Goal: Task Accomplishment & Management: Use online tool/utility

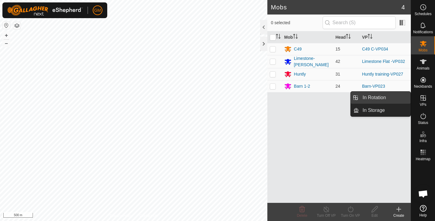
click at [380, 96] on link "In Rotation" at bounding box center [385, 98] width 52 height 12
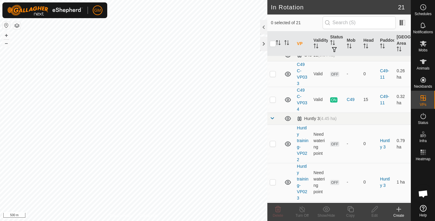
scroll to position [199, 0]
click at [274, 99] on p-checkbox at bounding box center [273, 99] width 6 height 5
click at [270, 100] on p-checkbox at bounding box center [273, 99] width 6 height 5
checkbox input "true"
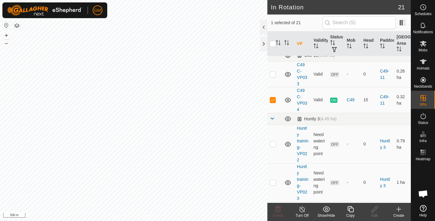
click at [350, 210] on icon at bounding box center [351, 209] width 8 height 7
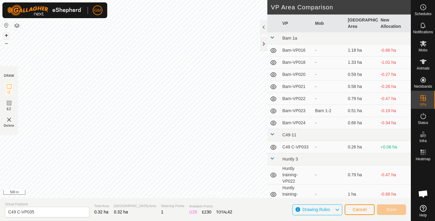
click at [6, 35] on button "+" at bounding box center [6, 35] width 7 height 7
click at [5, 36] on button "+" at bounding box center [6, 35] width 7 height 7
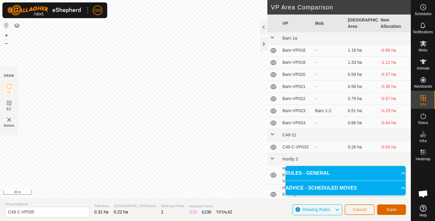
click at [389, 208] on span "Save" at bounding box center [392, 209] width 10 height 5
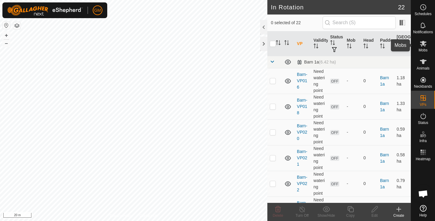
click at [423, 42] on icon at bounding box center [423, 44] width 7 height 6
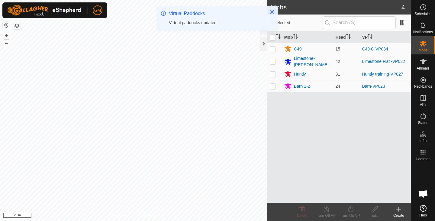
click at [273, 48] on p-checkbox at bounding box center [273, 49] width 6 height 5
checkbox input "true"
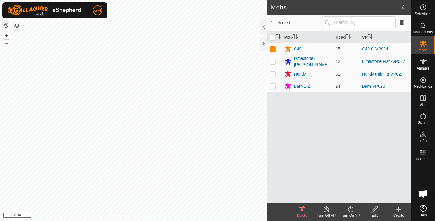
click at [350, 210] on icon at bounding box center [351, 209] width 8 height 7
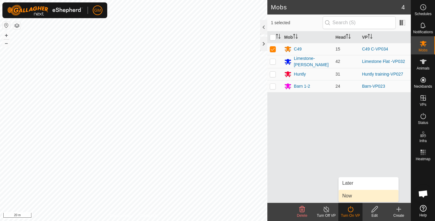
click at [348, 197] on link "Now" at bounding box center [369, 196] width 60 height 12
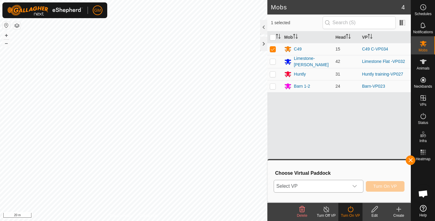
click at [355, 184] on icon "dropdown trigger" at bounding box center [355, 186] width 5 height 5
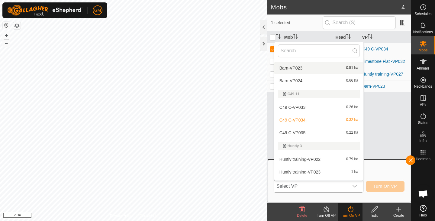
scroll to position [75, 0]
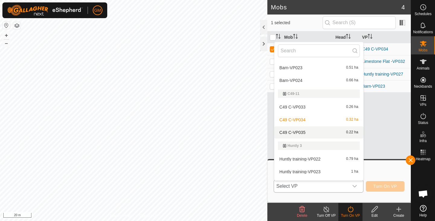
click at [329, 133] on li "C49 C-VP035 0.22 ha" at bounding box center [319, 132] width 89 height 12
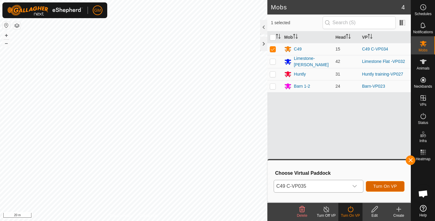
click at [377, 187] on span "Turn On VP" at bounding box center [386, 186] width 24 height 5
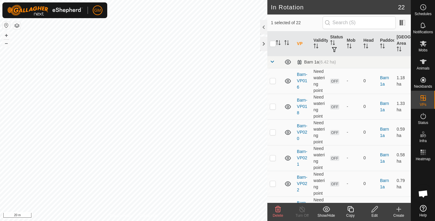
click at [279, 210] on icon at bounding box center [278, 209] width 6 height 6
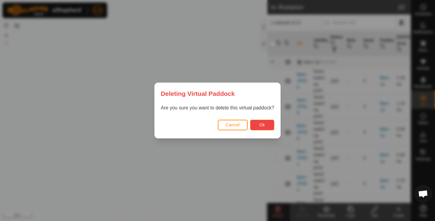
click at [259, 124] on button "Ok" at bounding box center [262, 125] width 24 height 11
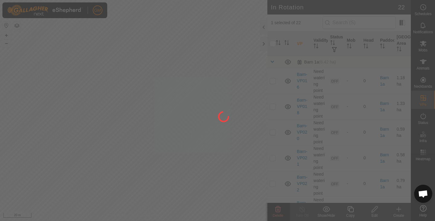
checkbox input "false"
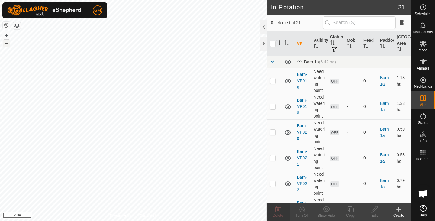
click at [7, 43] on button "–" at bounding box center [6, 43] width 7 height 7
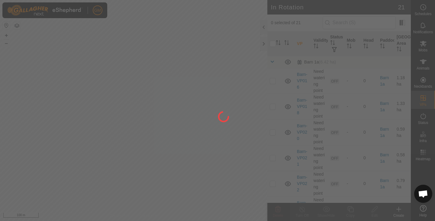
click at [161, 147] on div "GM Schedules Notifications Mobs Animals Neckbands VPs Status Infra Heatmap Help…" at bounding box center [217, 110] width 435 height 221
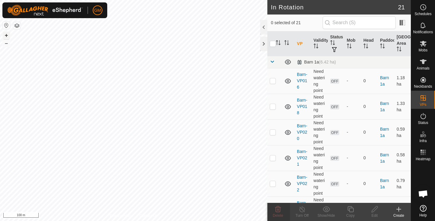
click at [6, 34] on button "+" at bounding box center [6, 35] width 7 height 7
checkbox input "true"
click at [373, 210] on icon at bounding box center [375, 209] width 8 height 7
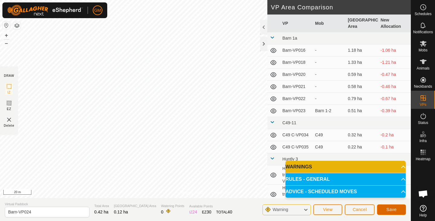
click at [382, 208] on button "Save" at bounding box center [391, 209] width 29 height 11
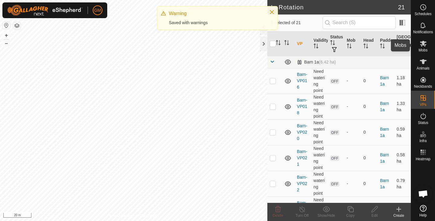
click at [423, 43] on icon at bounding box center [423, 44] width 7 height 6
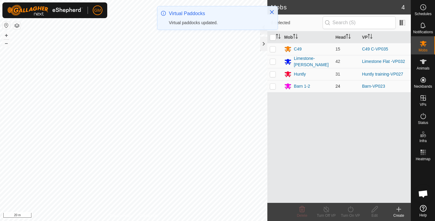
click at [273, 85] on p-checkbox at bounding box center [273, 86] width 6 height 5
checkbox input "true"
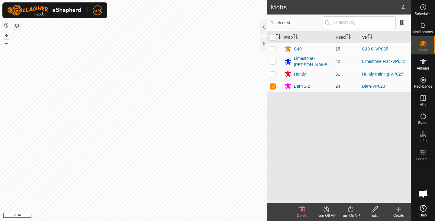
click at [350, 209] on icon at bounding box center [351, 209] width 8 height 7
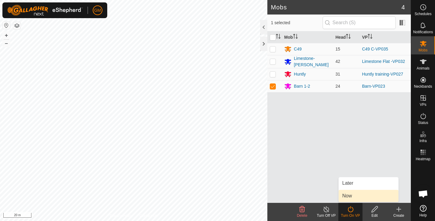
click at [346, 196] on link "Now" at bounding box center [369, 196] width 60 height 12
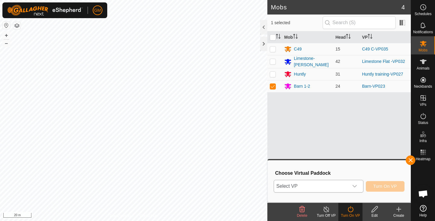
click at [357, 186] on div "dropdown trigger" at bounding box center [355, 186] width 12 height 12
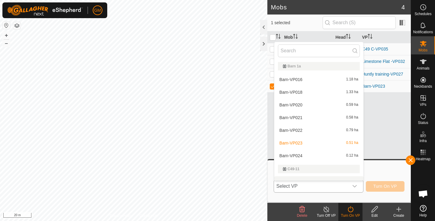
scroll to position [8, 0]
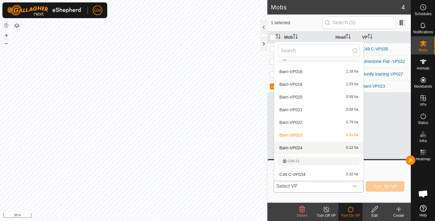
click at [321, 149] on li "Barn-VP024 0.12 ha" at bounding box center [319, 148] width 89 height 12
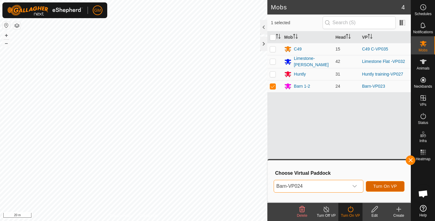
click at [382, 184] on span "Turn On VP" at bounding box center [386, 186] width 24 height 5
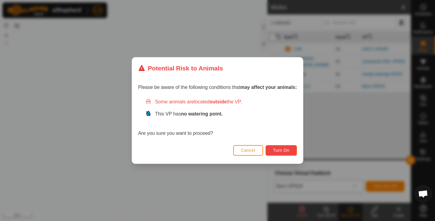
click at [285, 149] on span "Turn On" at bounding box center [281, 150] width 16 height 5
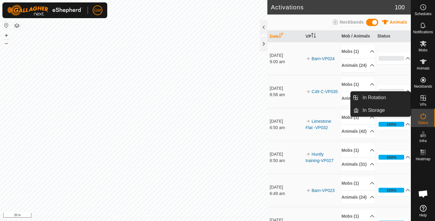
drag, startPoint x: 413, startPoint y: 94, endPoint x: 422, endPoint y: 95, distance: 8.5
click at [422, 95] on icon at bounding box center [423, 97] width 7 height 7
click at [375, 96] on link "In Rotation" at bounding box center [385, 98] width 52 height 12
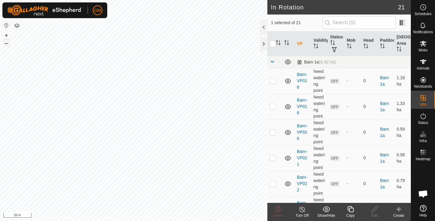
click at [4, 45] on button "–" at bounding box center [6, 43] width 7 height 7
checkbox input "false"
checkbox input "true"
click at [352, 211] on icon at bounding box center [351, 209] width 8 height 7
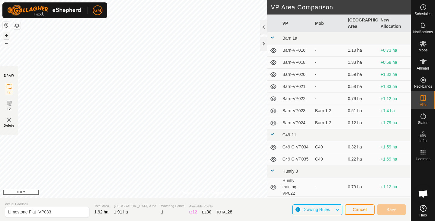
click at [6, 35] on button "+" at bounding box center [6, 35] width 7 height 7
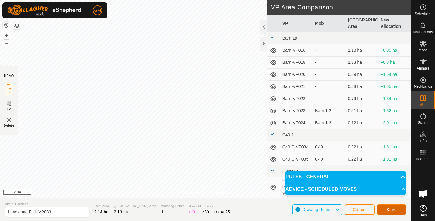
click at [388, 209] on span "Save" at bounding box center [392, 209] width 10 height 5
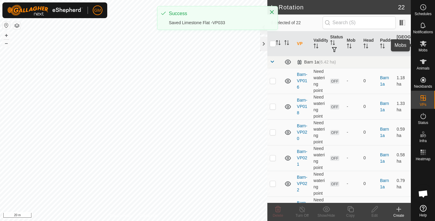
click at [422, 46] on icon at bounding box center [423, 44] width 7 height 6
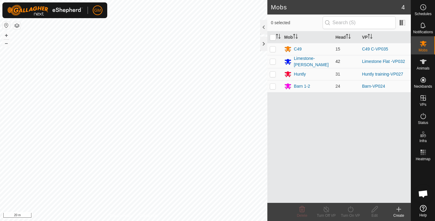
click at [273, 63] on p-checkbox at bounding box center [273, 61] width 6 height 5
checkbox input "true"
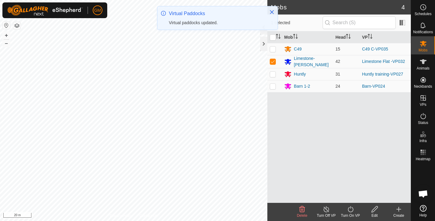
click at [351, 210] on icon at bounding box center [351, 209] width 8 height 7
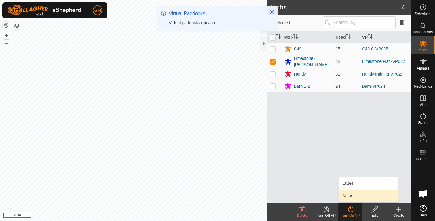
click at [347, 197] on link "Now" at bounding box center [369, 196] width 60 height 12
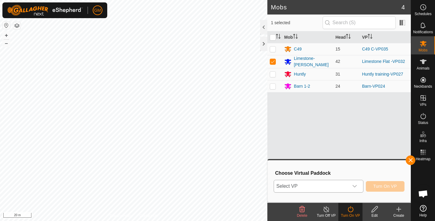
click at [354, 186] on icon "dropdown trigger" at bounding box center [355, 186] width 5 height 5
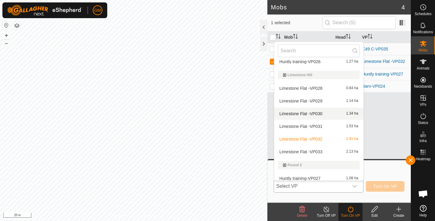
scroll to position [211, 0]
click at [325, 150] on li "Limestone Flat -VP033 2.13 ha" at bounding box center [319, 151] width 89 height 12
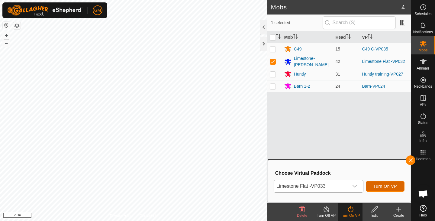
click at [378, 188] on span "Turn On VP" at bounding box center [386, 186] width 24 height 5
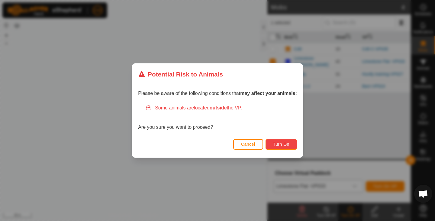
click at [280, 144] on span "Turn On" at bounding box center [281, 144] width 16 height 5
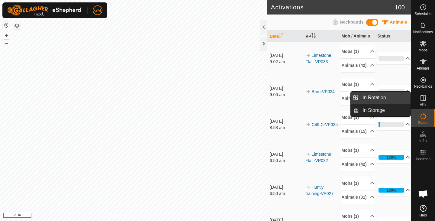
click at [382, 96] on link "In Rotation" at bounding box center [385, 98] width 52 height 12
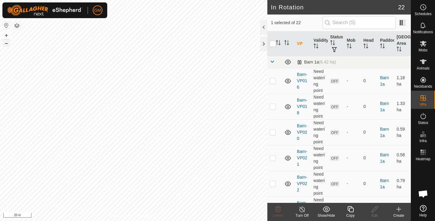
click at [5, 44] on button "–" at bounding box center [6, 43] width 7 height 7
click at [5, 35] on button "+" at bounding box center [6, 35] width 7 height 7
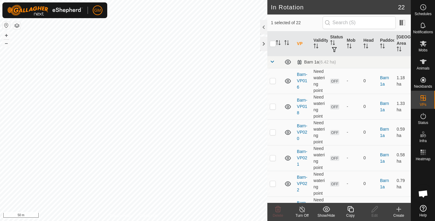
click at [357, 210] on copy-svg-icon at bounding box center [351, 209] width 24 height 7
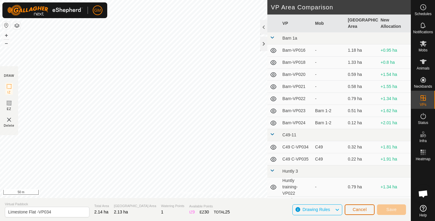
click at [358, 210] on span "Cancel" at bounding box center [360, 209] width 14 height 5
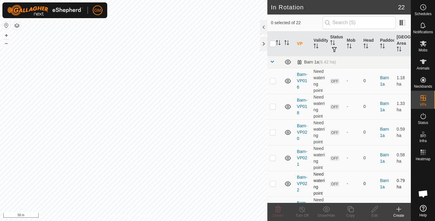
checkbox input "true"
click at [352, 210] on icon at bounding box center [351, 209] width 8 height 7
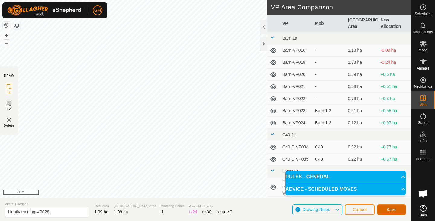
click at [389, 210] on span "Save" at bounding box center [392, 209] width 10 height 5
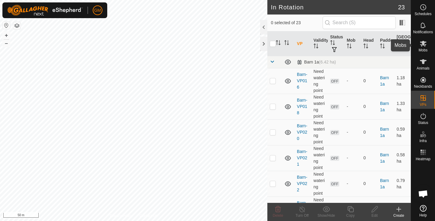
click at [422, 48] on es-mob-svg-icon at bounding box center [423, 44] width 11 height 10
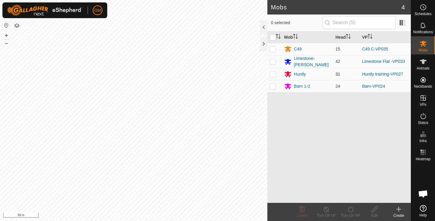
click at [275, 73] on p-checkbox at bounding box center [273, 74] width 6 height 5
checkbox input "true"
click at [351, 208] on icon at bounding box center [351, 209] width 8 height 7
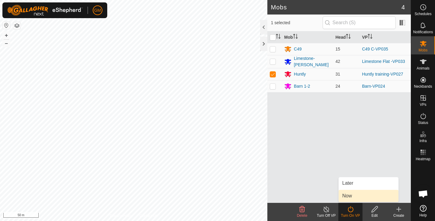
click at [347, 194] on link "Now" at bounding box center [369, 196] width 60 height 12
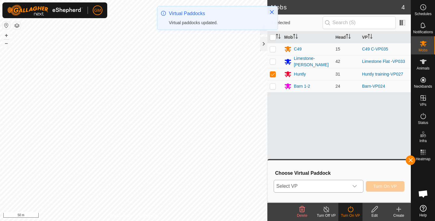
click at [355, 187] on icon "dropdown trigger" at bounding box center [355, 186] width 4 height 2
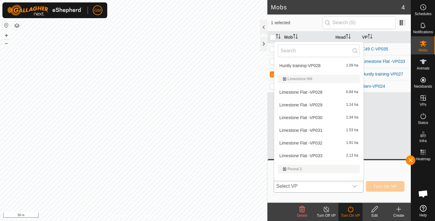
scroll to position [254, 0]
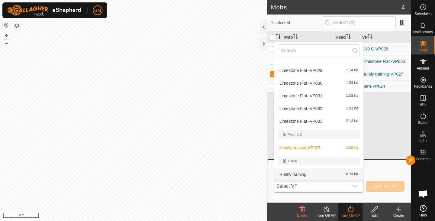
click at [315, 174] on li "Huntly training 0.73 ha" at bounding box center [319, 174] width 89 height 12
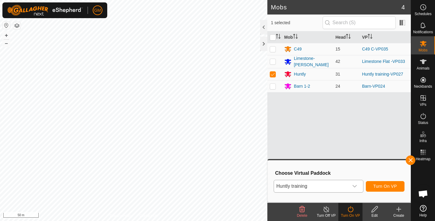
click at [358, 186] on div "dropdown trigger" at bounding box center [355, 186] width 12 height 12
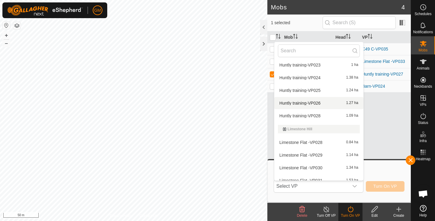
scroll to position [170, 0]
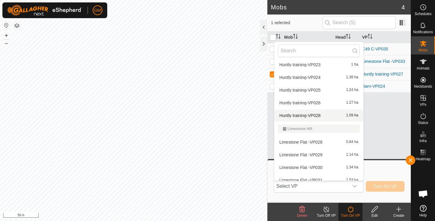
click at [311, 114] on li "Huntly training-VP028 1.09 ha" at bounding box center [319, 115] width 89 height 12
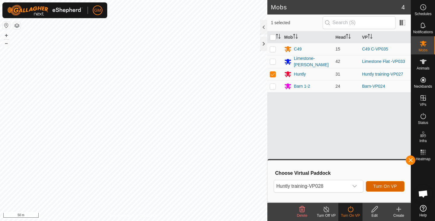
click at [378, 187] on span "Turn On VP" at bounding box center [386, 186] width 24 height 5
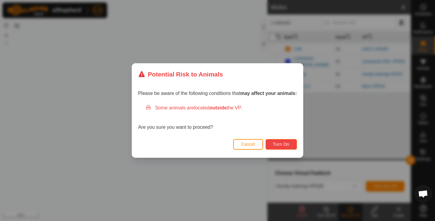
click at [283, 145] on span "Turn On" at bounding box center [281, 144] width 16 height 5
